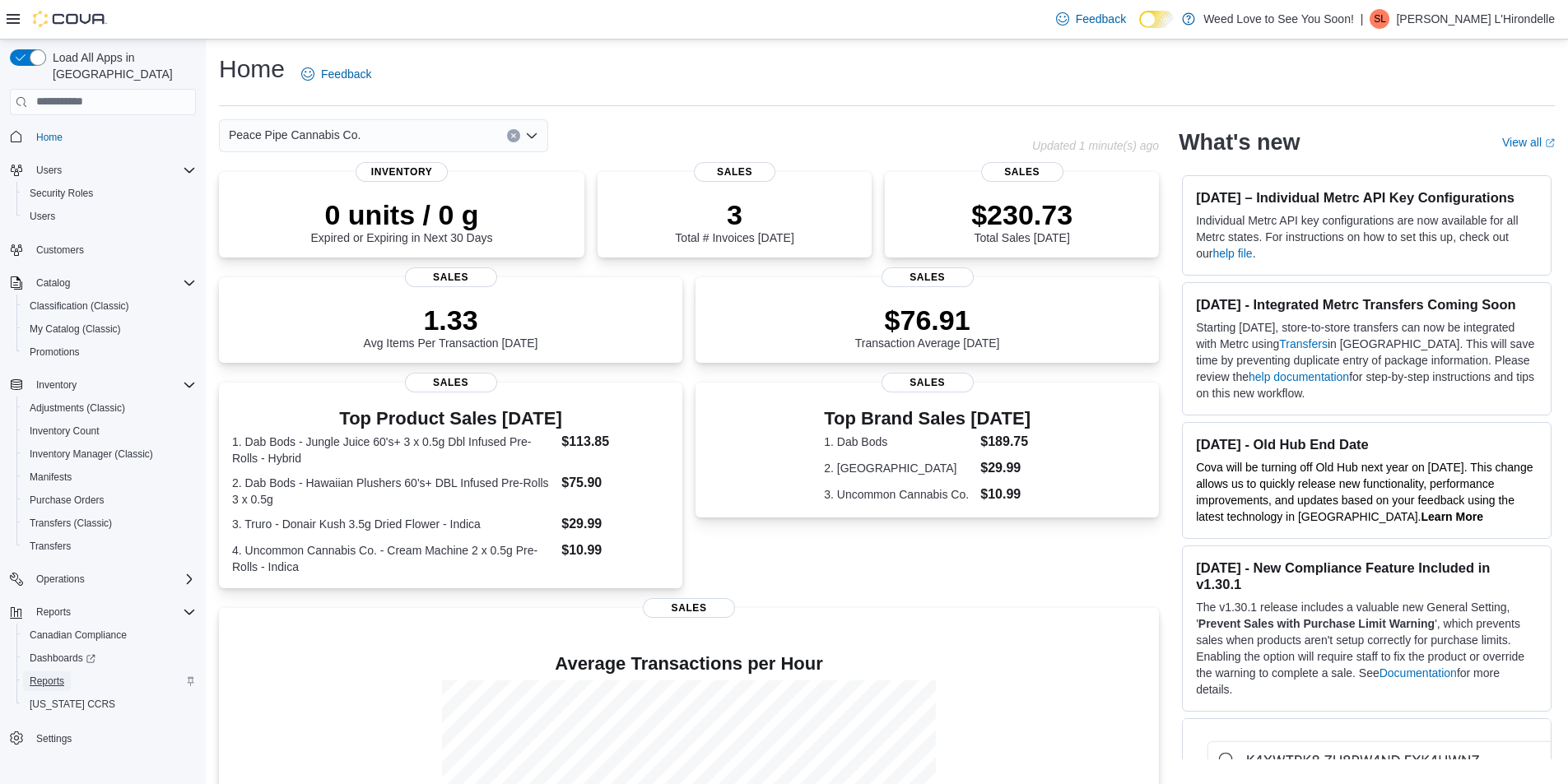
click at [55, 675] on span "Reports" at bounding box center [47, 682] width 35 height 13
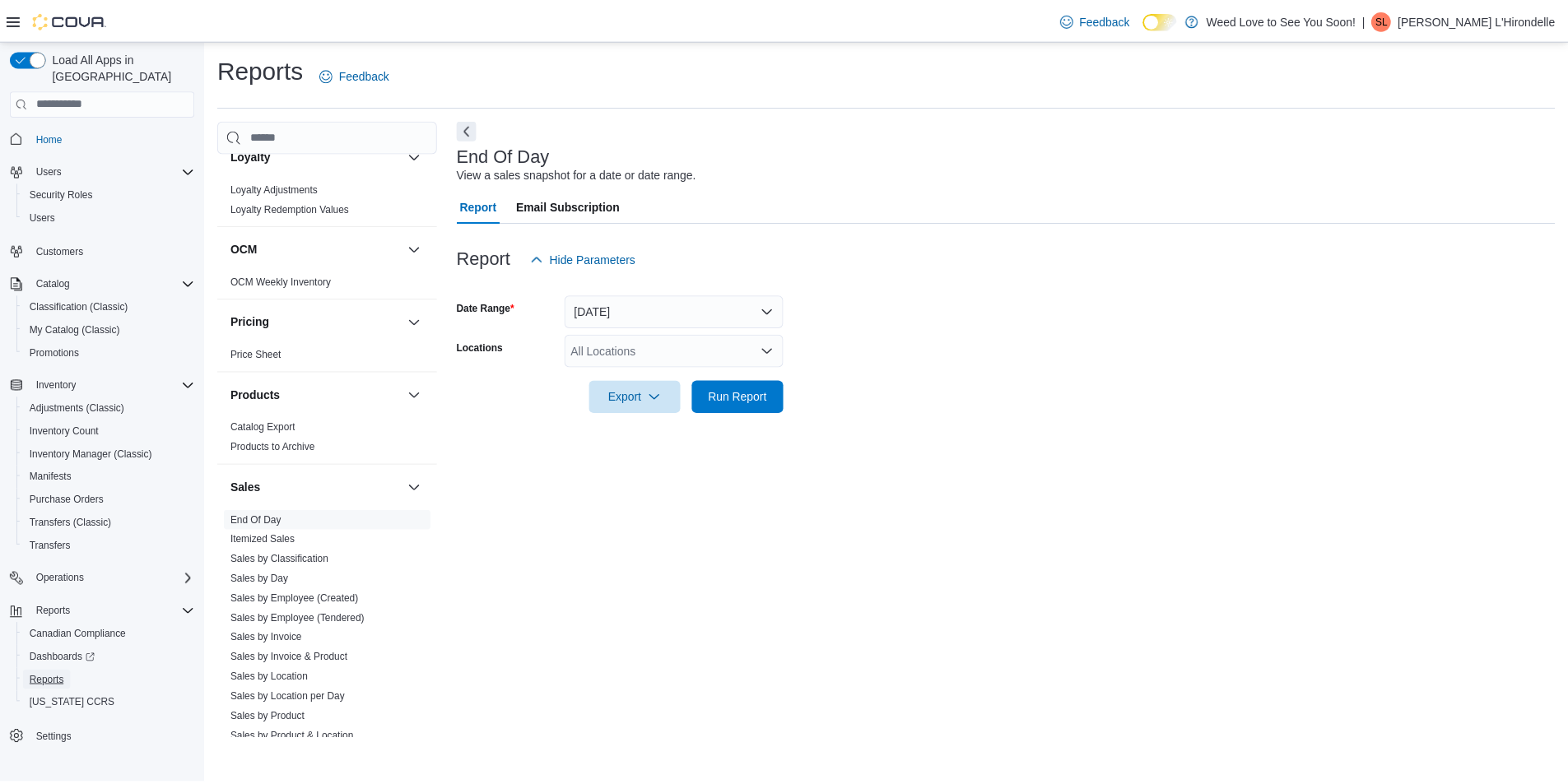
scroll to position [1152, 0]
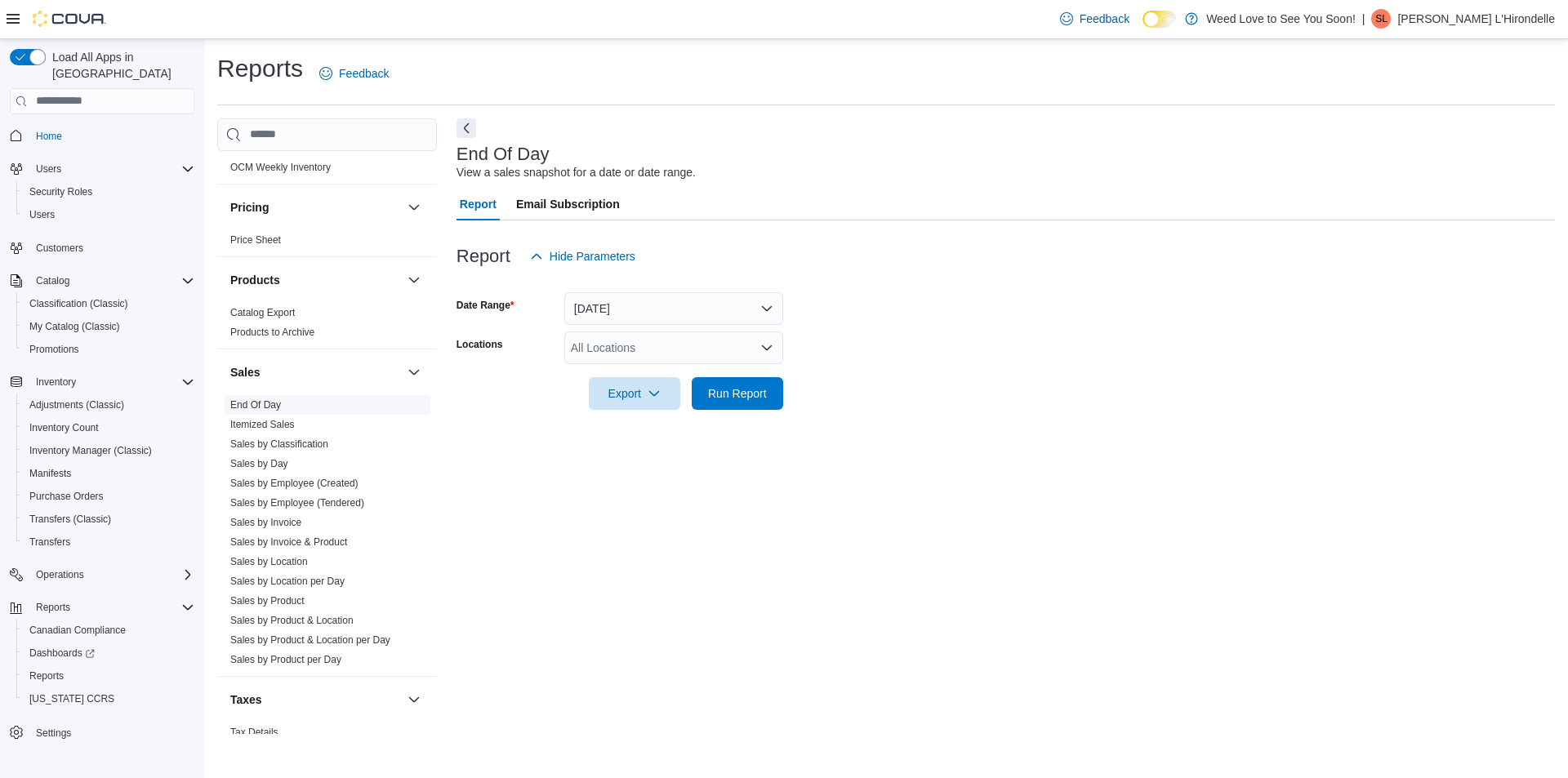
click at [297, 395] on span "End Of Day" at bounding box center [326, 405] width 206 height 20
click at [766, 346] on icon "Open list of options" at bounding box center [767, 348] width 13 height 13
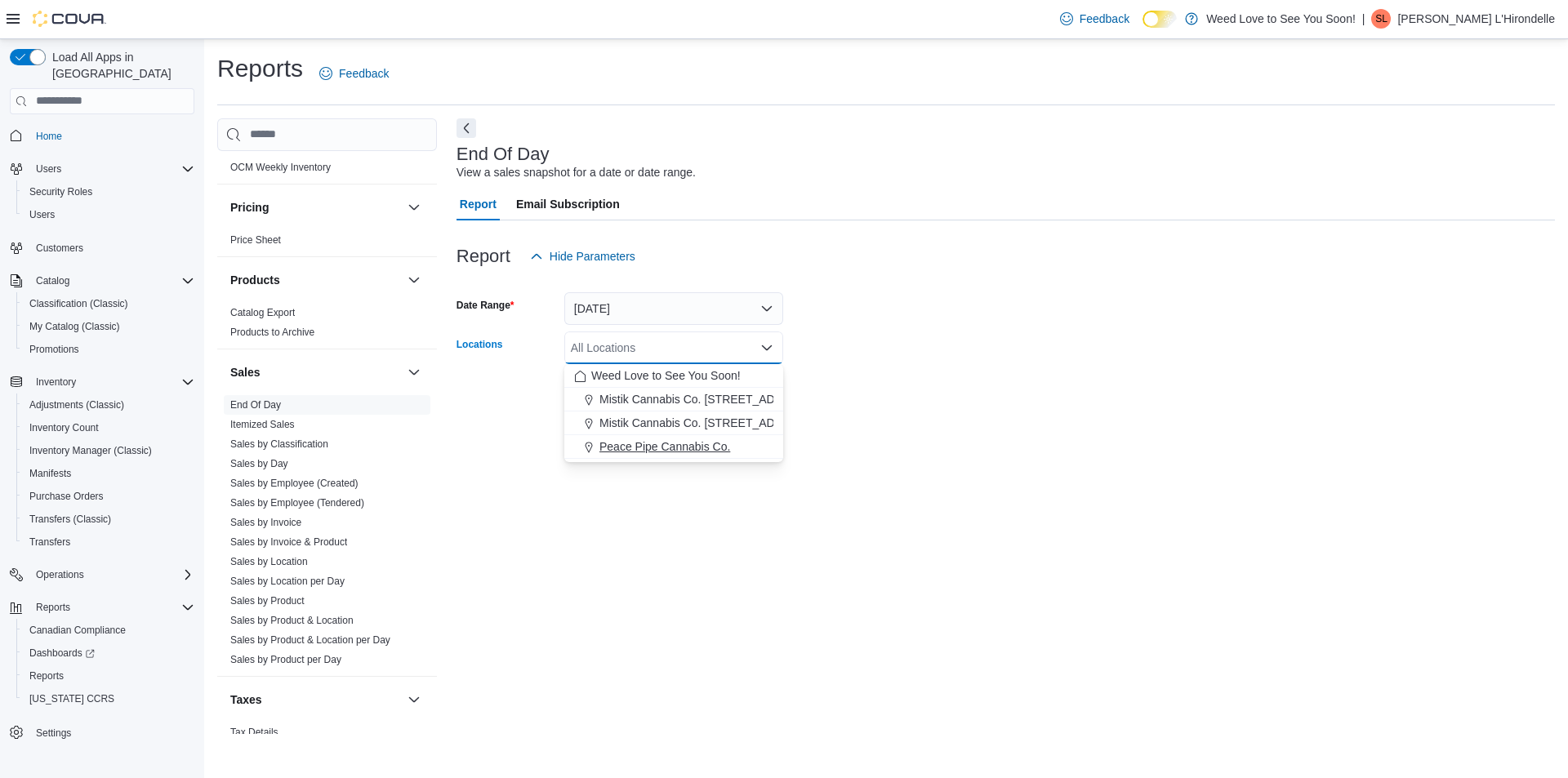
click at [657, 448] on span "Peace Pipe Cannabis Co." at bounding box center [664, 446] width 131 height 16
click at [1024, 514] on div "End Of Day View a sales snapshot for a date or date range. Report Email Subscri…" at bounding box center [1005, 427] width 1098 height 617
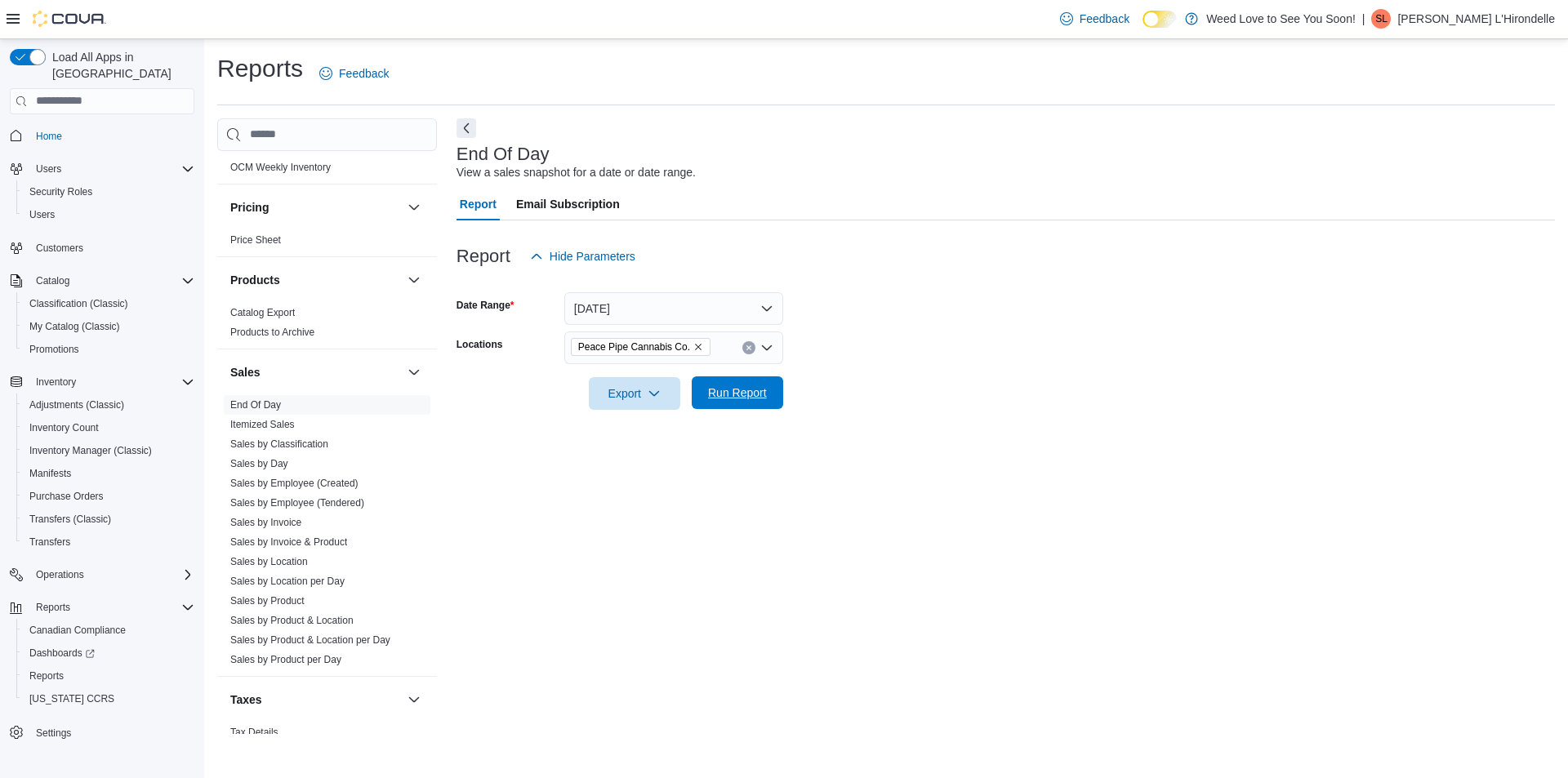
click at [743, 395] on span "Run Report" at bounding box center [738, 392] width 59 height 16
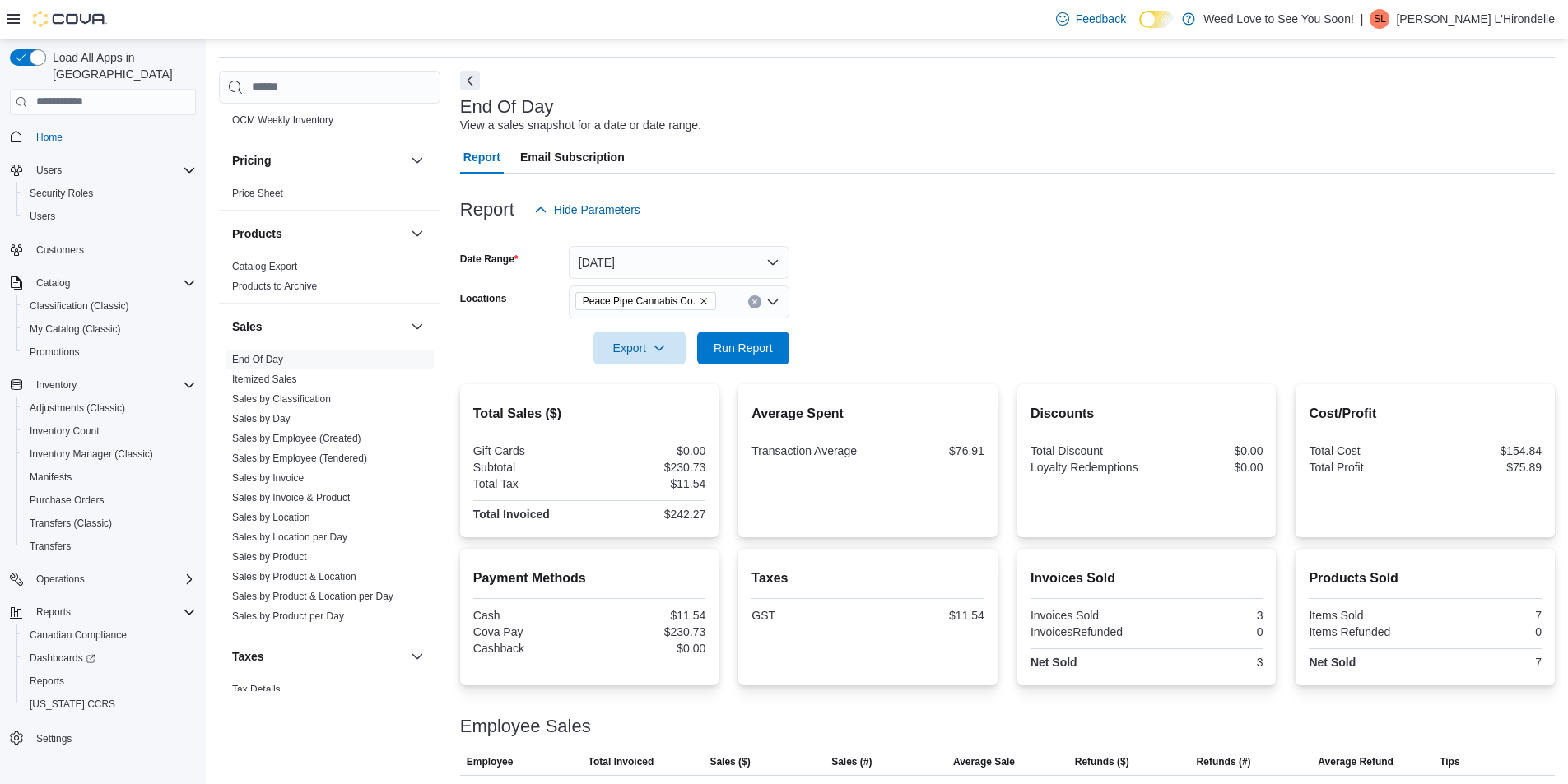
scroll to position [88, 0]
